Goal: Find specific page/section: Find specific page/section

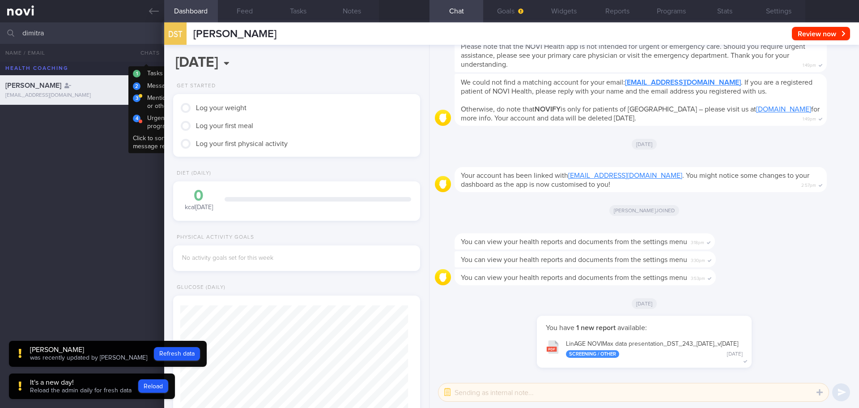
scroll to position [608, 0]
drag, startPoint x: 74, startPoint y: 30, endPoint x: 59, endPoint y: 30, distance: 15.2
click at [59, 30] on input "dimitra" at bounding box center [429, 32] width 859 height 21
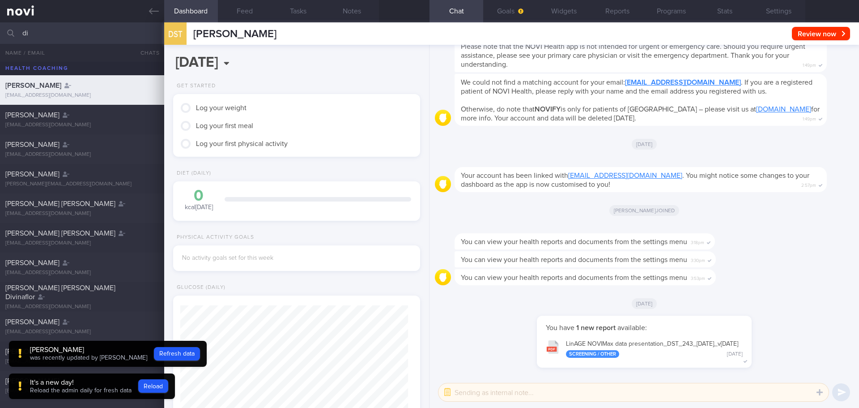
type input "d"
